Goal: Transaction & Acquisition: Purchase product/service

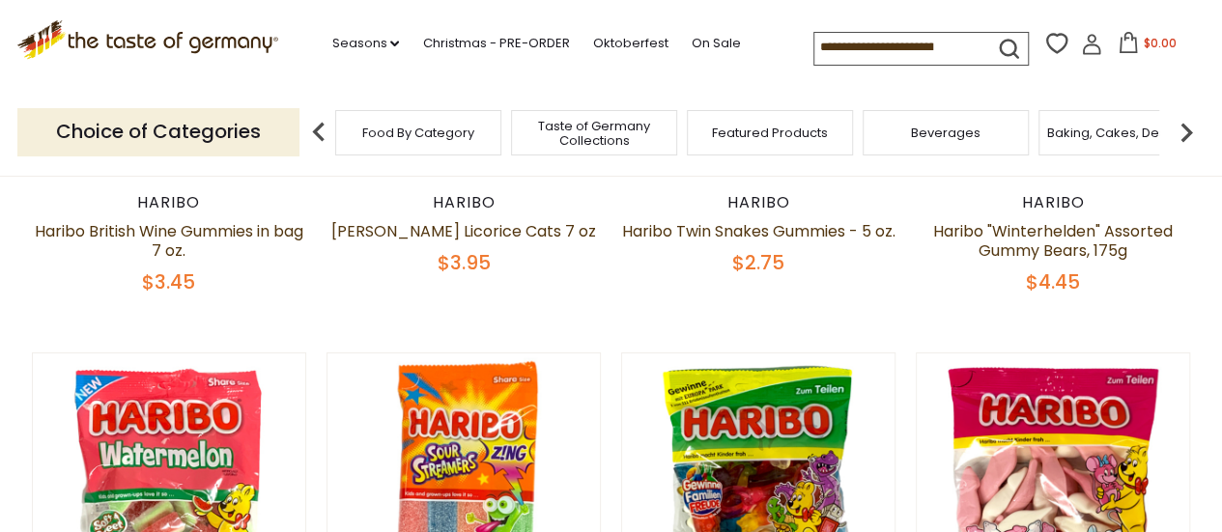
scroll to position [3321, 0]
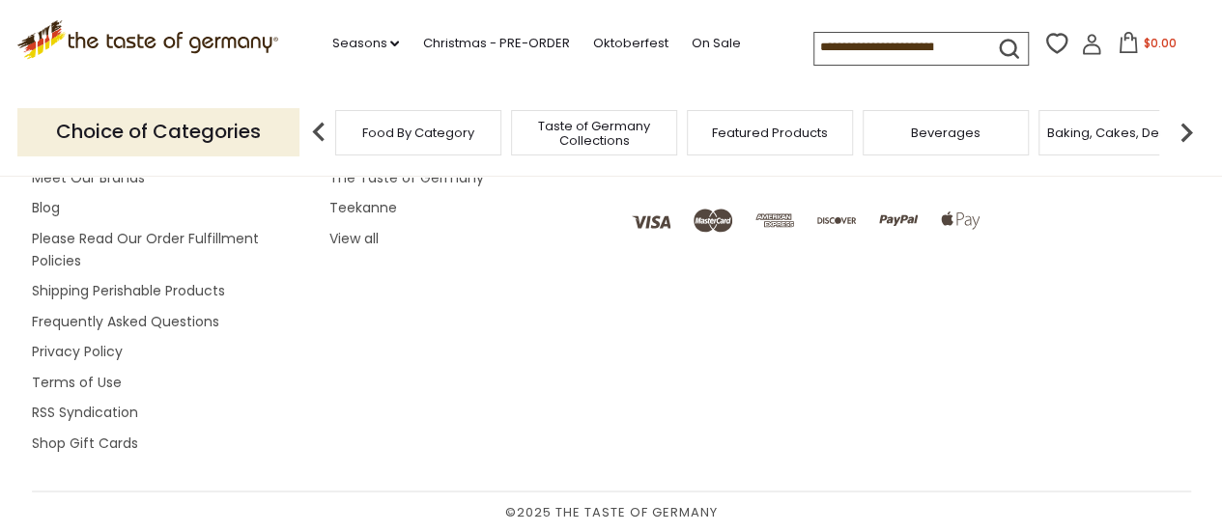
scroll to position [6779, 0]
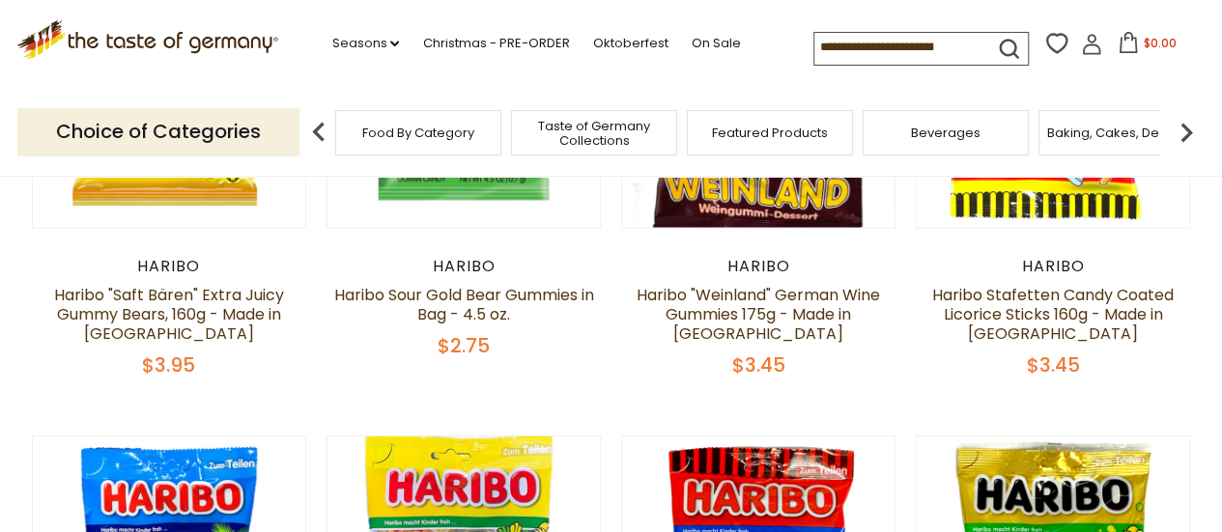
scroll to position [2291, 0]
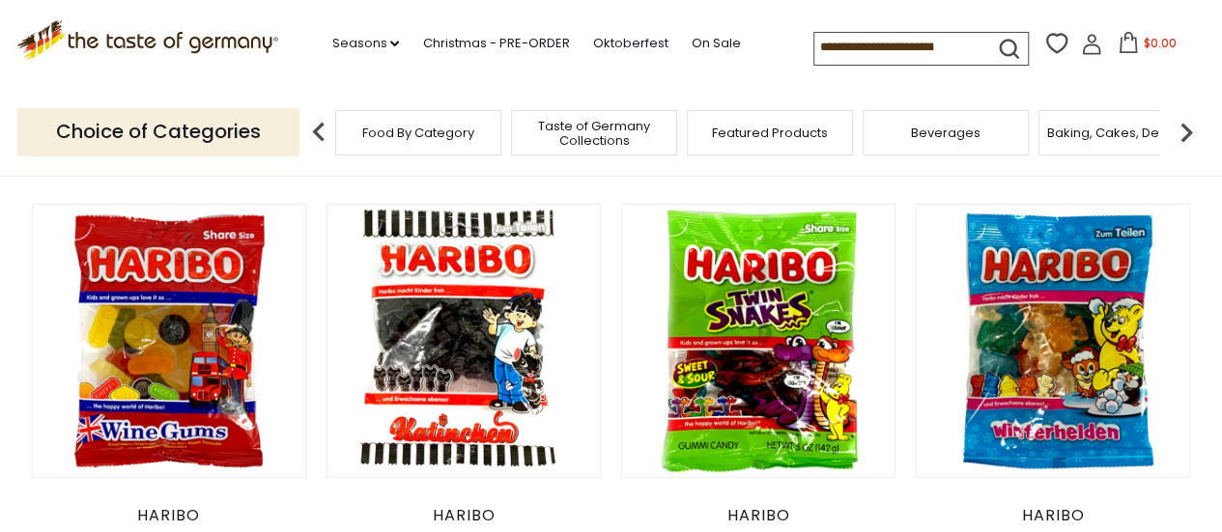
drag, startPoint x: 489, startPoint y: 152, endPoint x: 537, endPoint y: 51, distance: 111.5
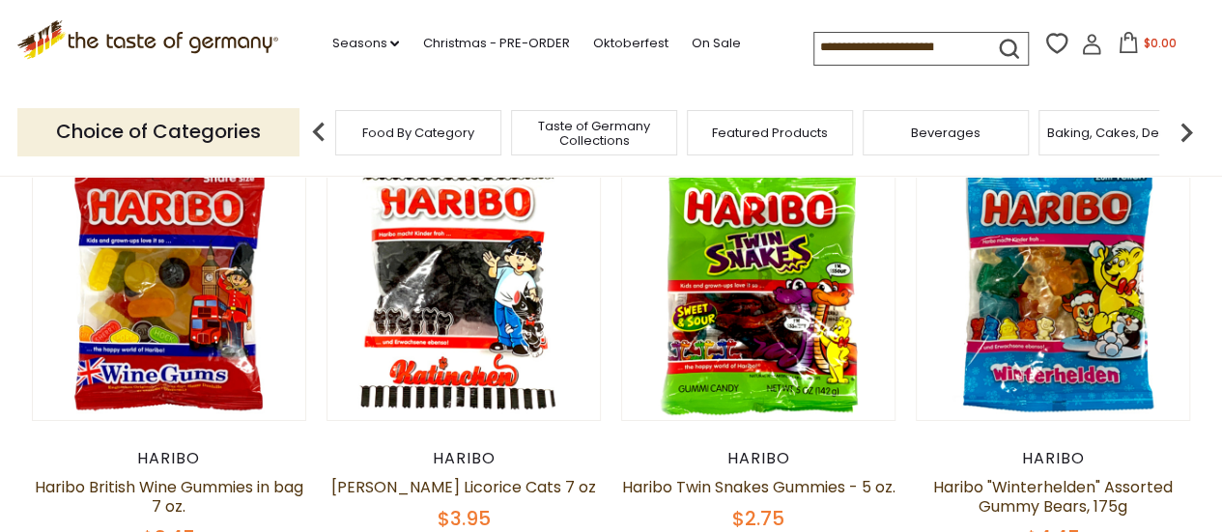
scroll to position [3014, 0]
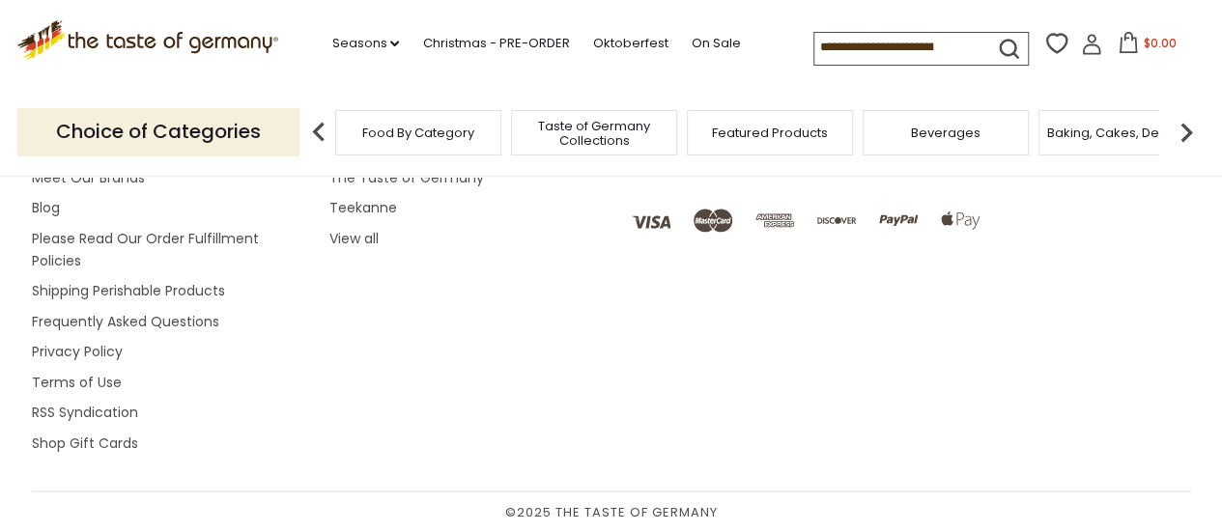
scroll to position [5698, 0]
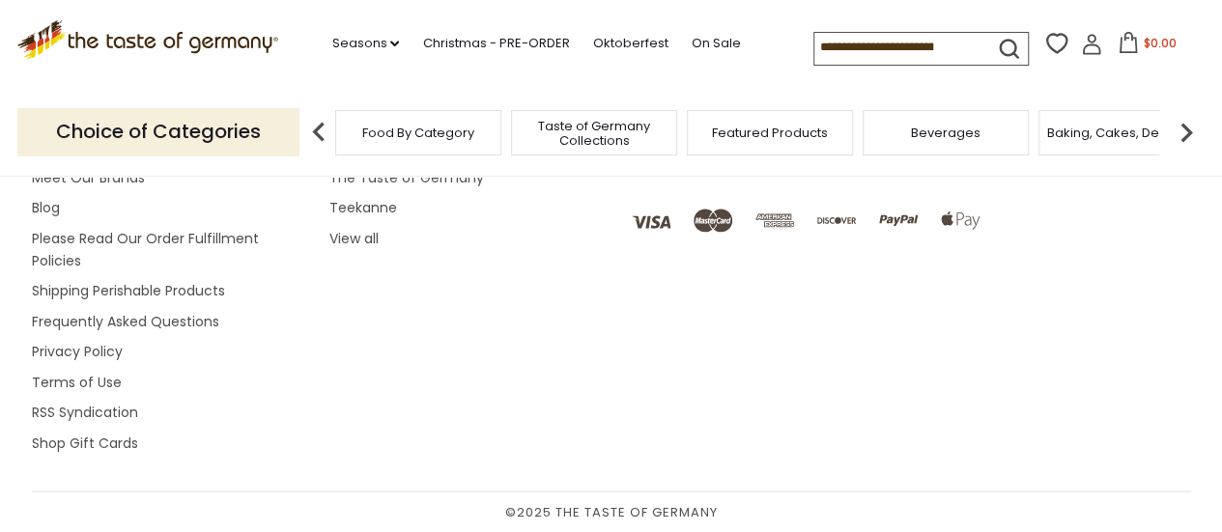
scroll to position [6756, 0]
